Goal: Information Seeking & Learning: Learn about a topic

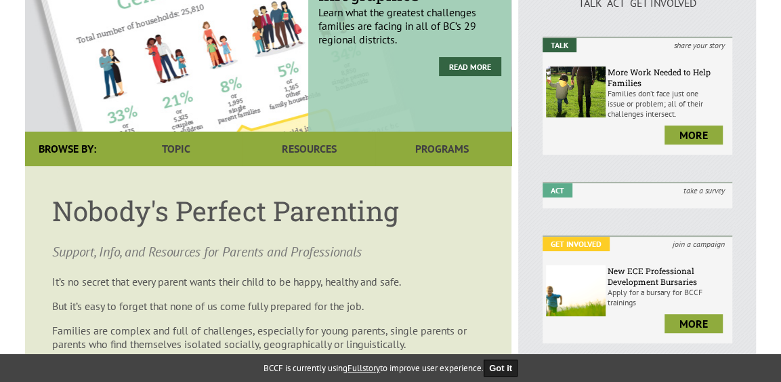
scroll to position [183, 0]
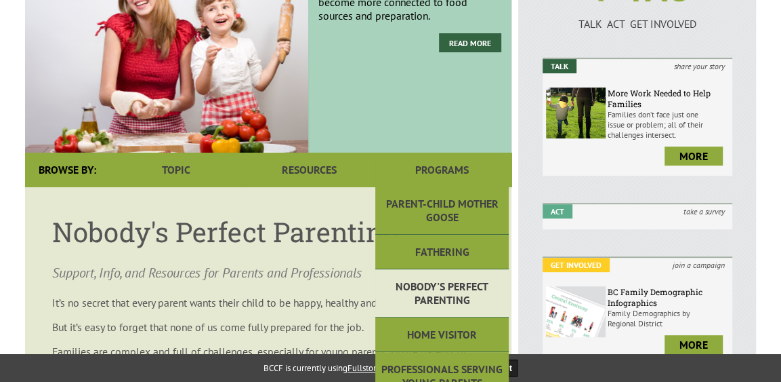
click at [449, 300] on link "Nobody's Perfect Parenting" at bounding box center [441, 293] width 133 height 48
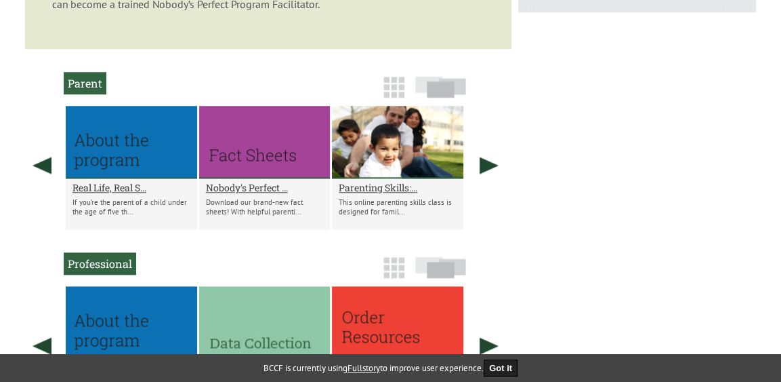
scroll to position [745, 0]
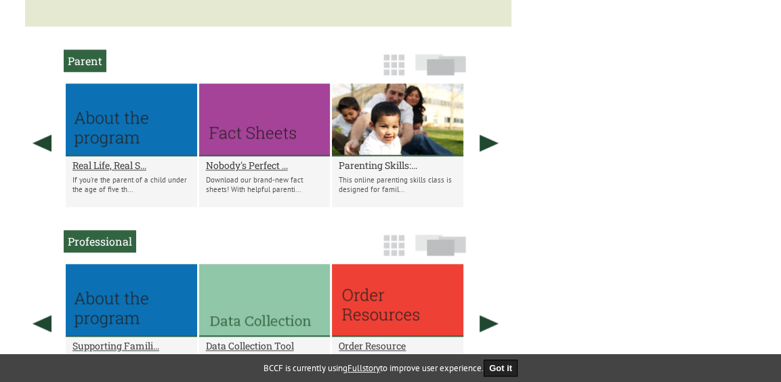
click at [390, 167] on h2 "Parenting Skills:..." at bounding box center [398, 165] width 118 height 13
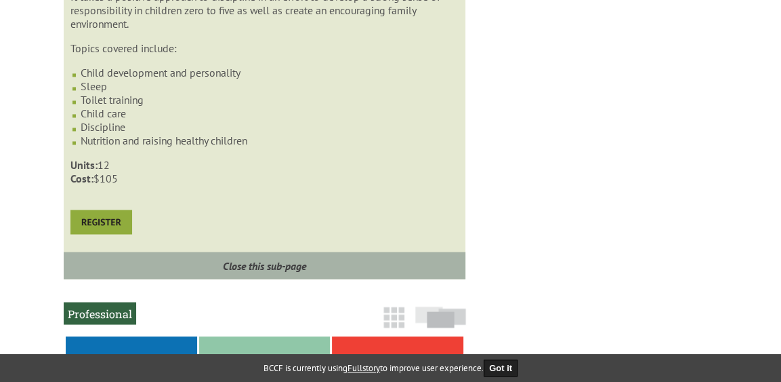
scroll to position [998, 0]
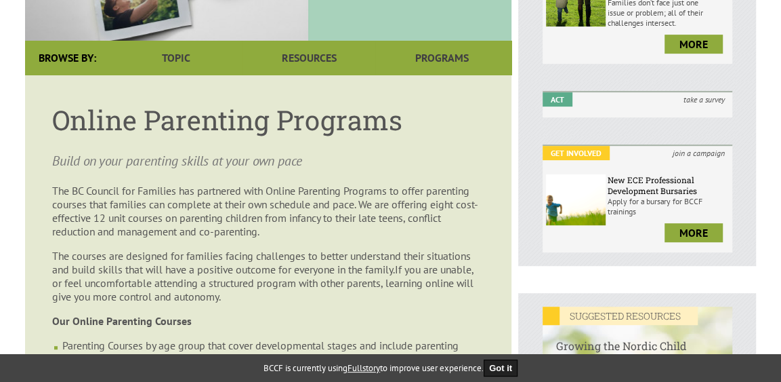
scroll to position [214, 0]
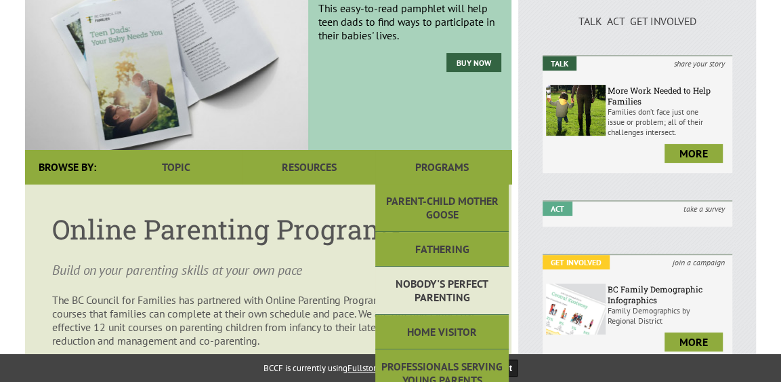
click at [434, 266] on link "Nobody's Perfect Parenting" at bounding box center [441, 290] width 133 height 48
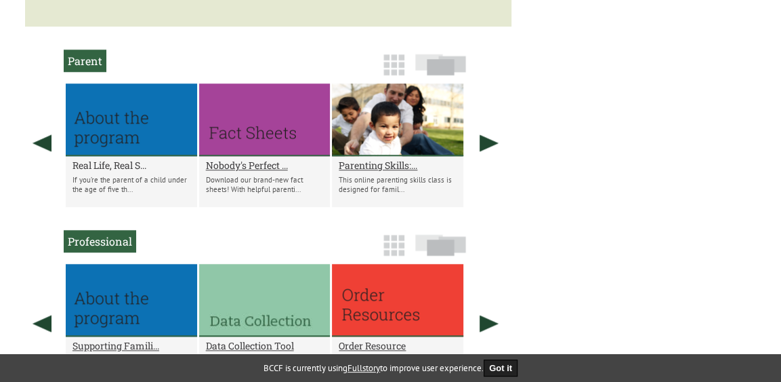
scroll to position [1073, 0]
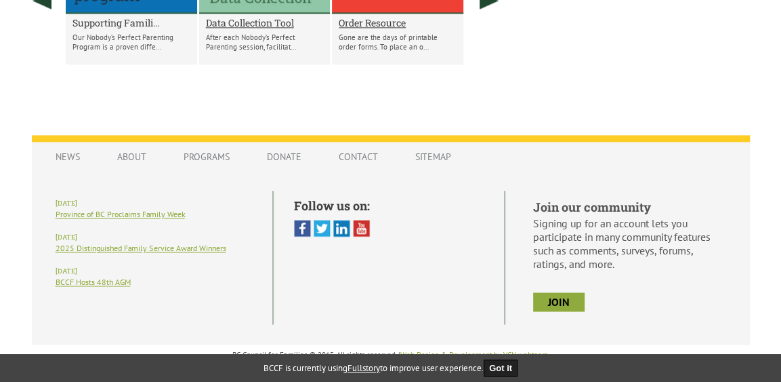
click at [115, 27] on h2 "Supporting Famili..." at bounding box center [132, 22] width 118 height 13
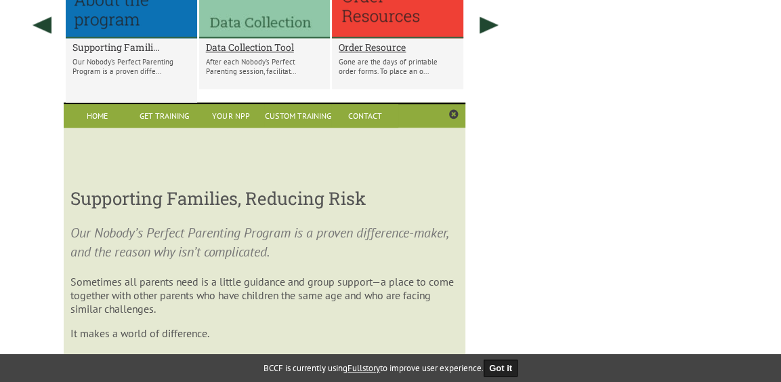
scroll to position [1042, 0]
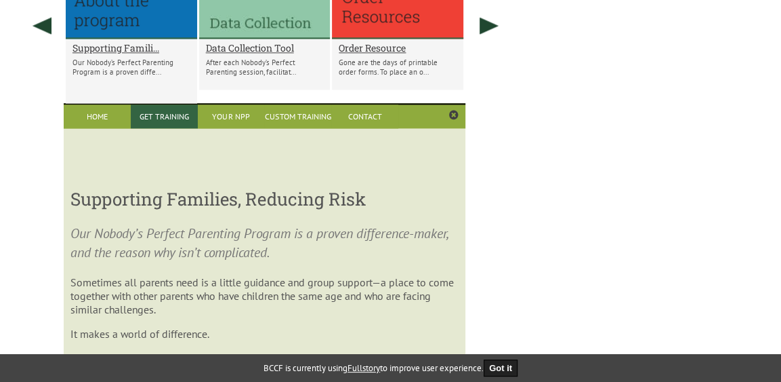
click at [137, 119] on link "Get Training" at bounding box center [164, 116] width 67 height 24
